Goal: Navigation & Orientation: Find specific page/section

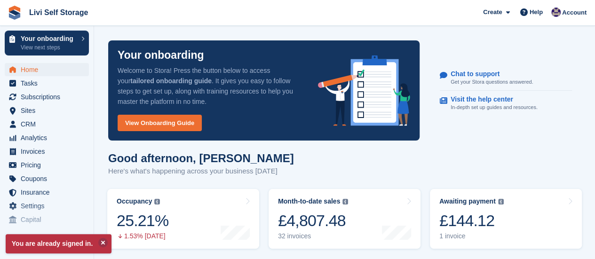
scroll to position [141, 0]
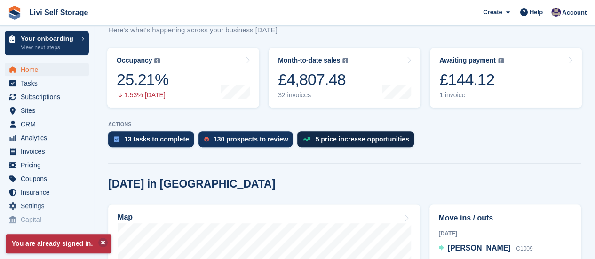
click at [350, 140] on div "5 price increase opportunities" at bounding box center [362, 139] width 94 height 8
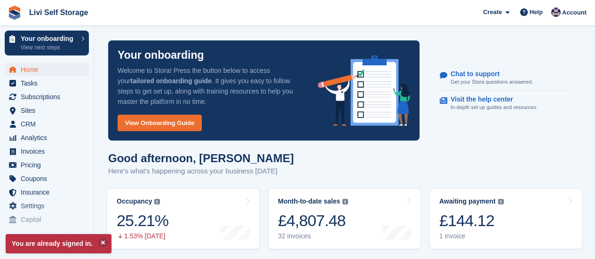
scroll to position [141, 0]
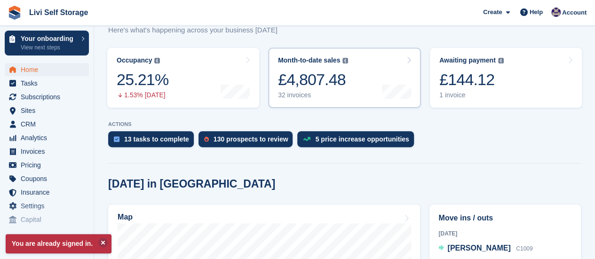
click at [304, 95] on div "32 invoices" at bounding box center [313, 95] width 70 height 8
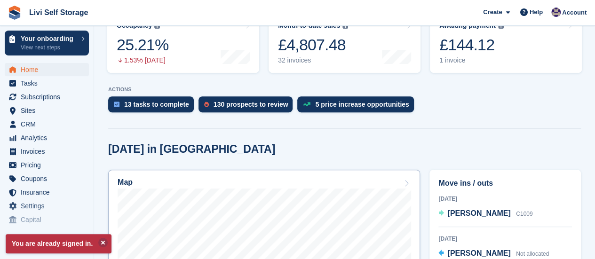
scroll to position [235, 0]
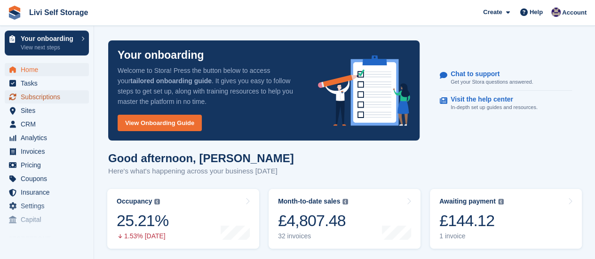
click at [33, 94] on span "Subscriptions" at bounding box center [49, 96] width 56 height 13
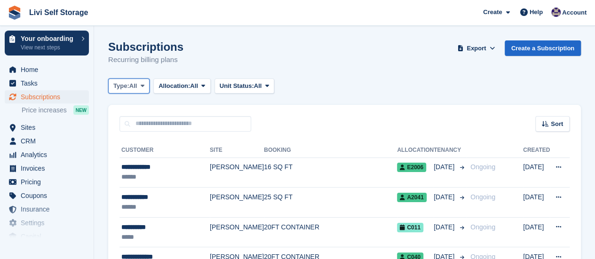
click at [144, 85] on icon at bounding box center [143, 86] width 4 height 6
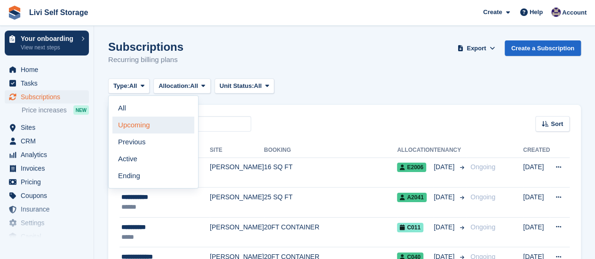
click at [133, 127] on link "Upcoming" at bounding box center [153, 125] width 82 height 17
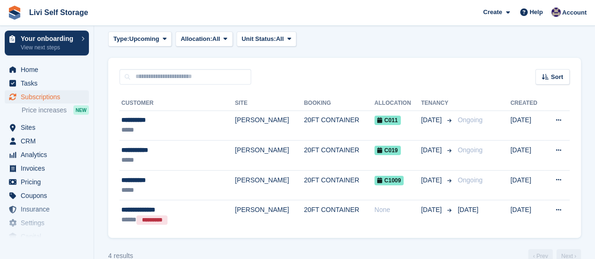
scroll to position [64, 0]
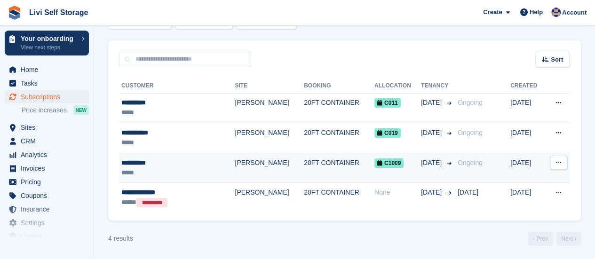
click at [235, 164] on td "[PERSON_NAME]" at bounding box center [269, 168] width 69 height 30
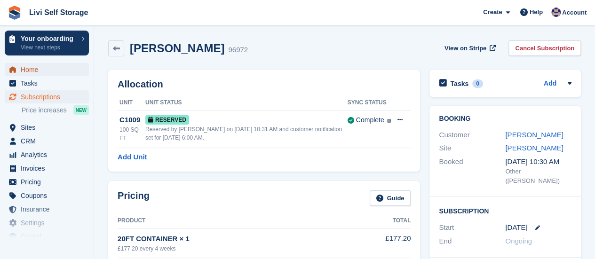
click at [28, 71] on span "Home" at bounding box center [49, 69] width 56 height 13
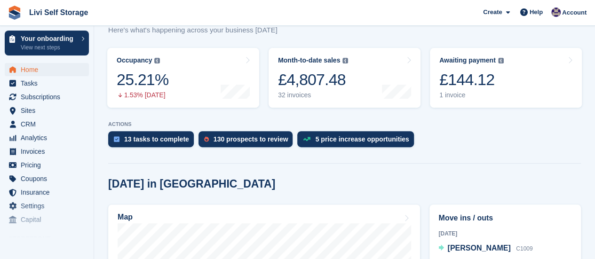
scroll to position [282, 0]
